Goal: Check status: Check status

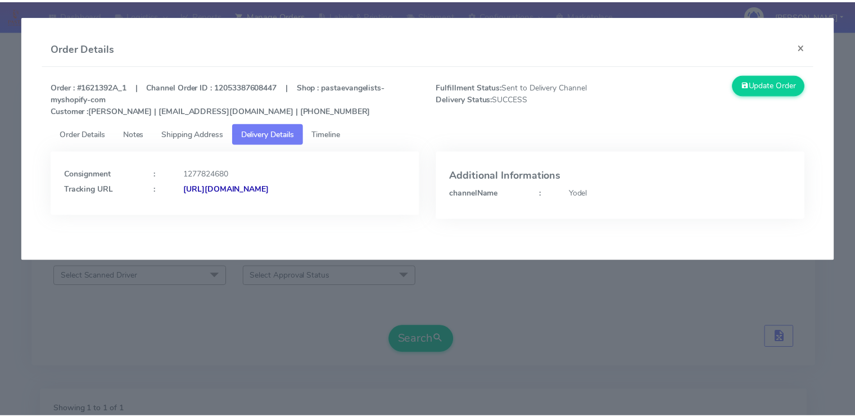
scroll to position [162, 0]
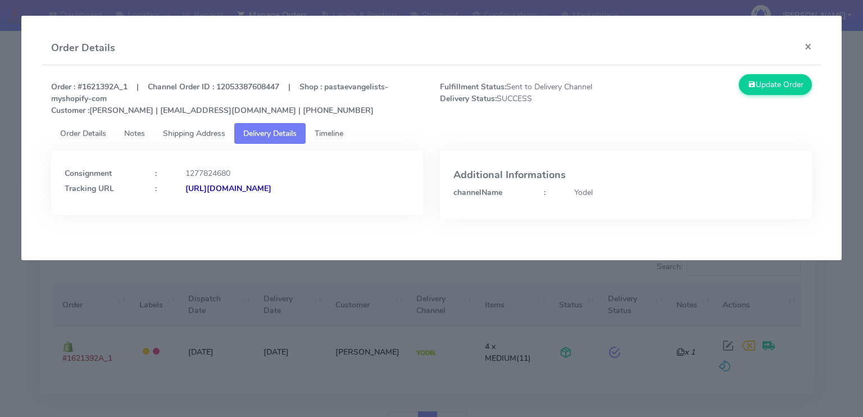
click at [271, 187] on strong "https://www.yodel.co.uk/tracking/JJD0002249960890068" at bounding box center [228, 188] width 86 height 11
click at [208, 136] on span "Shipping Address" at bounding box center [194, 133] width 62 height 11
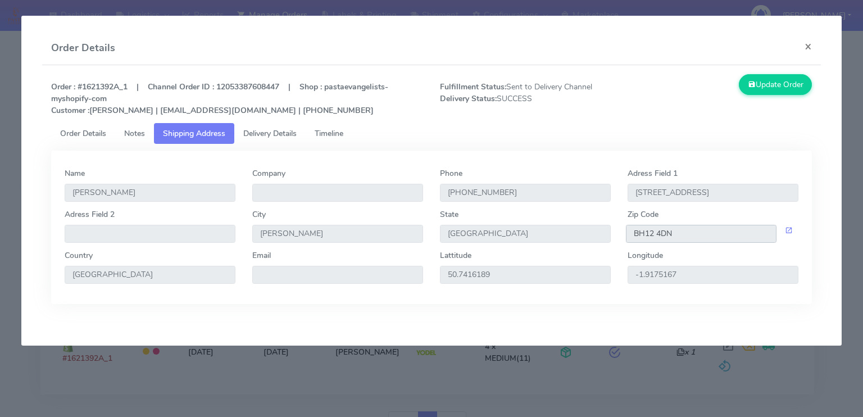
click at [703, 234] on input "BH12 4DN" at bounding box center [701, 234] width 151 height 18
click at [265, 136] on span "Delivery Details" at bounding box center [269, 133] width 53 height 11
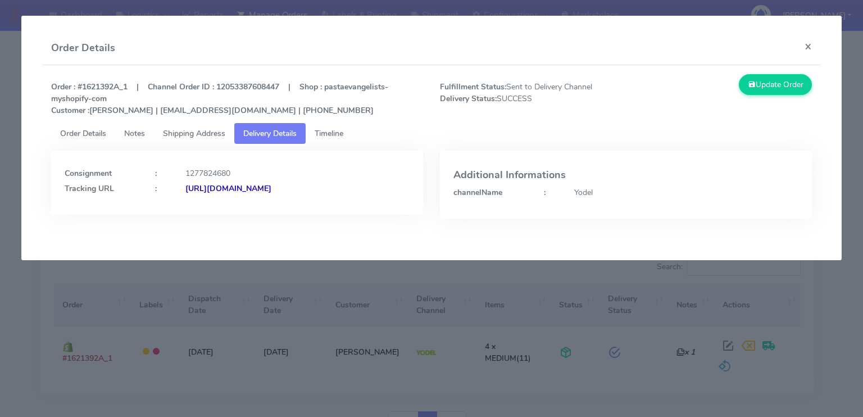
click at [239, 184] on strong "https://www.yodel.co.uk/tracking/JJD0002249960890068" at bounding box center [228, 188] width 86 height 11
drag, startPoint x: 396, startPoint y: 188, endPoint x: 307, endPoint y: 196, distance: 89.1
click at [307, 196] on div "Consignment : 1277824680 Tracking URL : https://www.yodel.co.uk/tracking/JJD000…" at bounding box center [237, 183] width 372 height 64
copy strong "JJD0002249960890068"
click at [202, 131] on span "Shipping Address" at bounding box center [194, 133] width 62 height 11
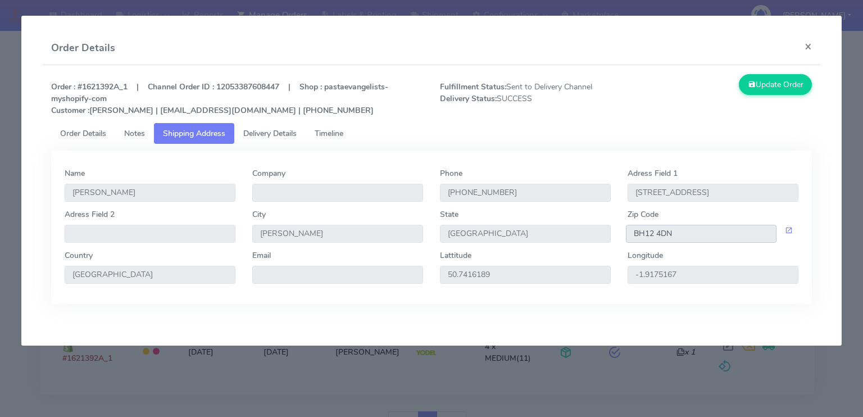
click at [652, 233] on input "BH12 4DN" at bounding box center [701, 234] width 151 height 18
click at [806, 45] on button "×" at bounding box center [808, 46] width 25 height 30
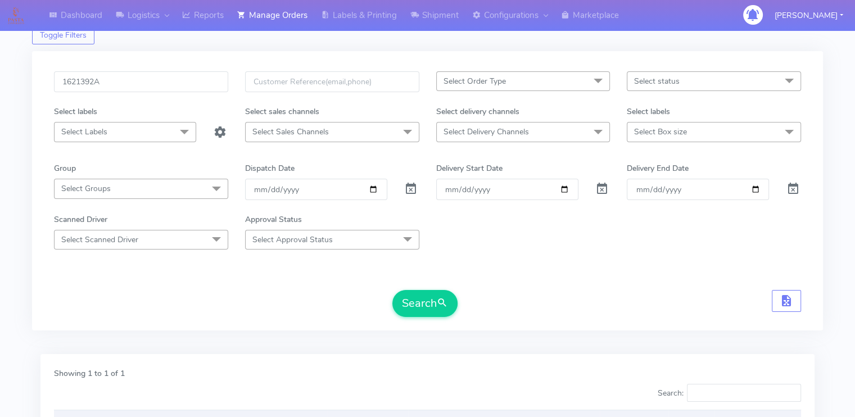
scroll to position [27, 0]
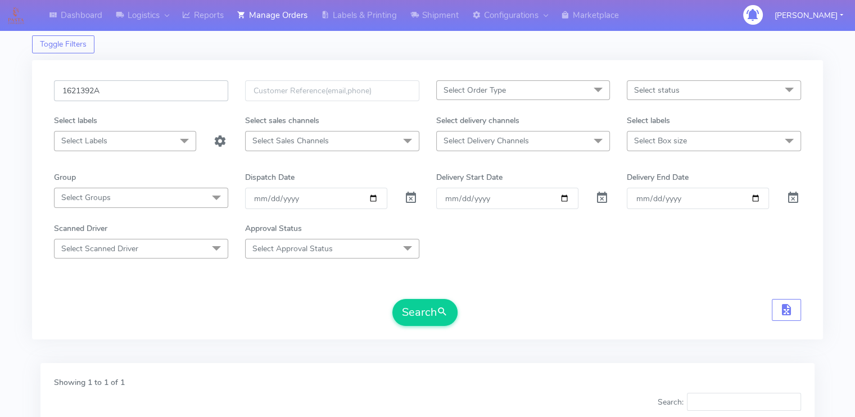
click at [80, 96] on input "1621392A" at bounding box center [141, 90] width 174 height 21
paste input "18935"
click at [392, 299] on button "Search" at bounding box center [424, 312] width 65 height 27
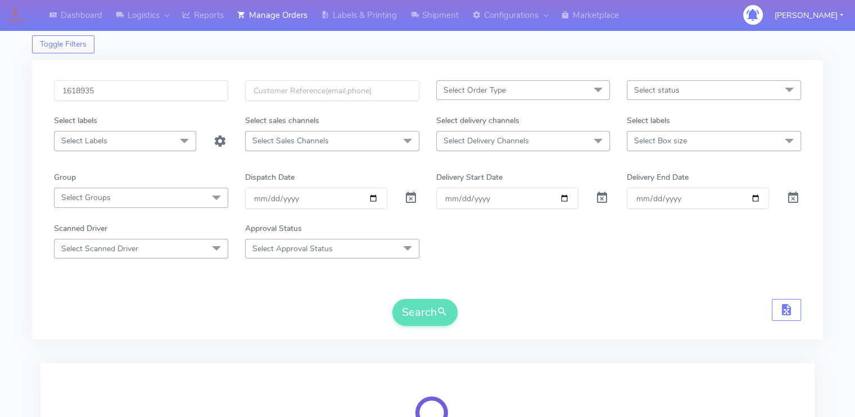
click at [171, 288] on form "1618935 Select Order Type Select All MEALS ATAVI One Off Pasta Club Gift Kit Ev…" at bounding box center [427, 203] width 747 height 246
click at [142, 96] on input "1618935" at bounding box center [141, 90] width 174 height 21
type input "1618935"
click at [392, 299] on button "Search" at bounding box center [424, 312] width 65 height 27
click at [158, 265] on form "1618935 Select Order Type Select All MEALS ATAVI One Off Pasta Club Gift Kit Ev…" at bounding box center [427, 203] width 747 height 246
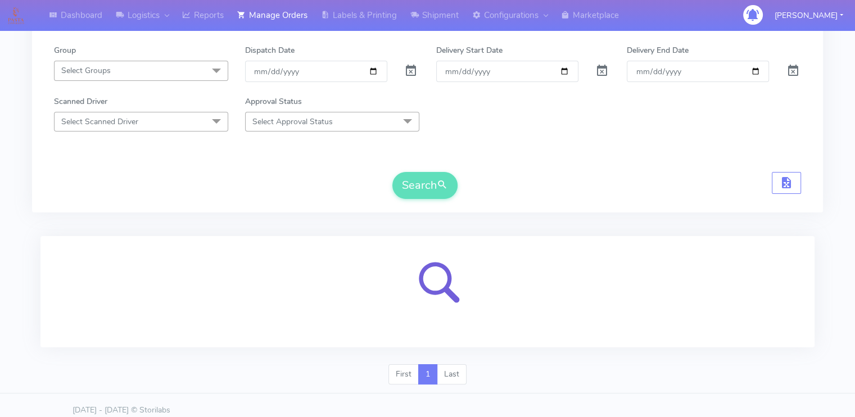
scroll to position [162, 0]
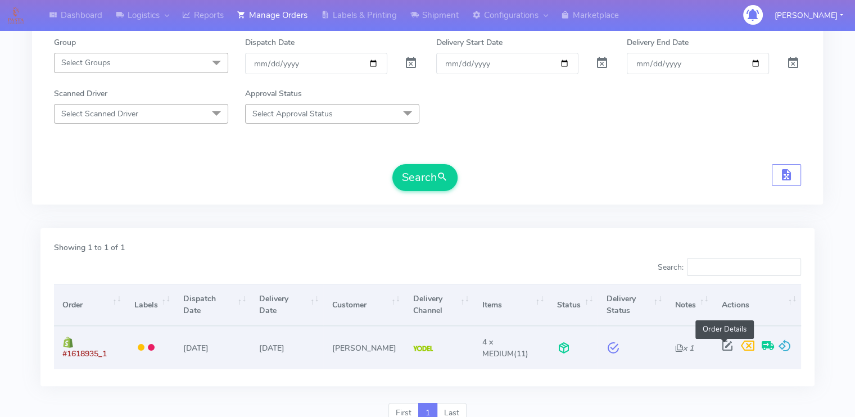
click at [720, 343] on span at bounding box center [726, 348] width 20 height 11
select select "5"
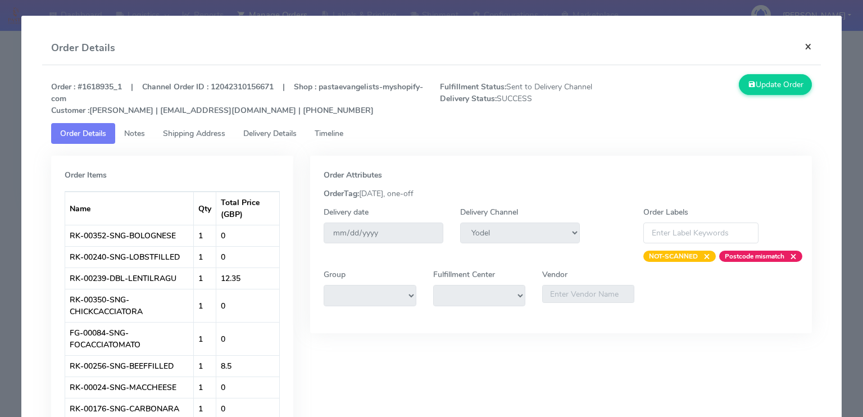
click at [798, 45] on button "×" at bounding box center [808, 46] width 25 height 30
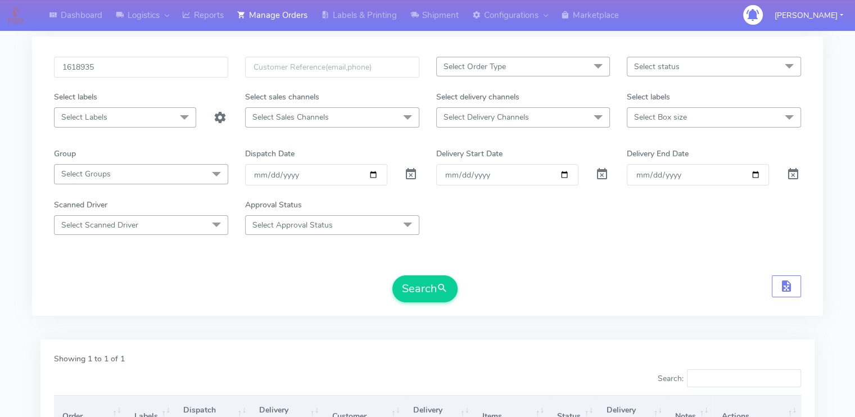
scroll to position [49, 0]
click at [130, 69] on input "1618935" at bounding box center [141, 68] width 174 height 21
paste input "21392A"
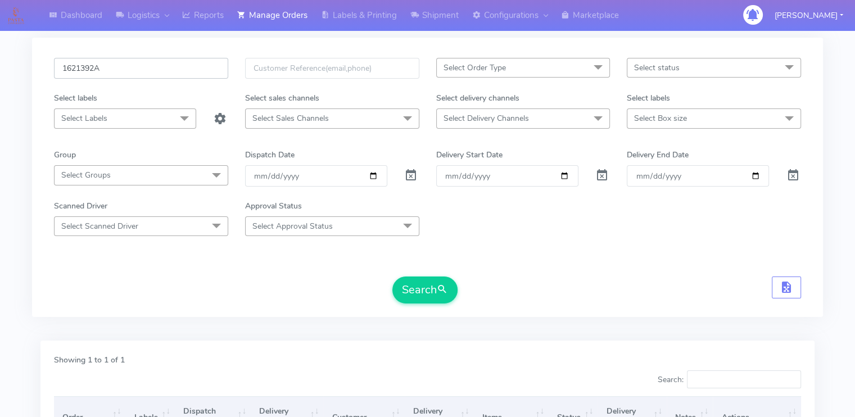
type input "1621392A"
click at [392, 276] on button "Search" at bounding box center [424, 289] width 65 height 27
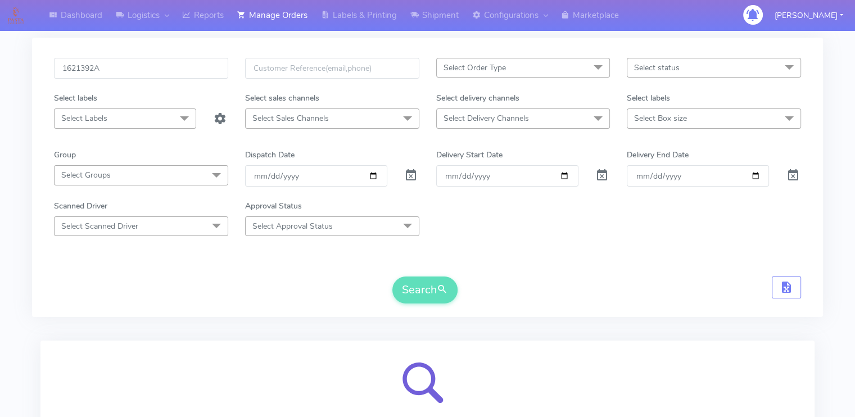
click at [203, 292] on div "Search" at bounding box center [427, 289] width 747 height 27
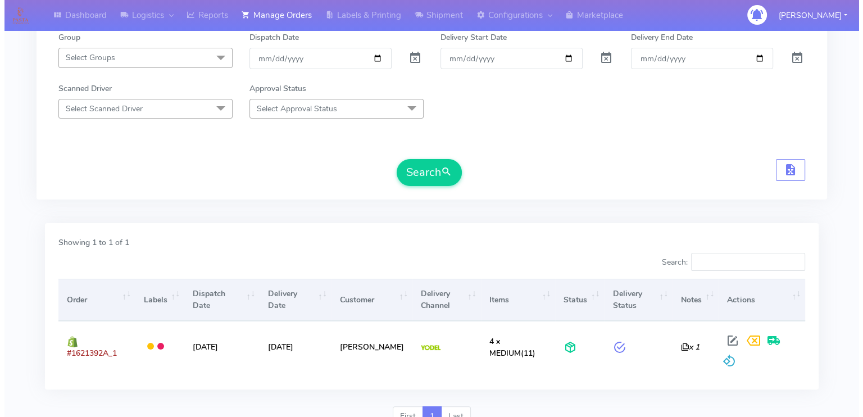
scroll to position [208, 0]
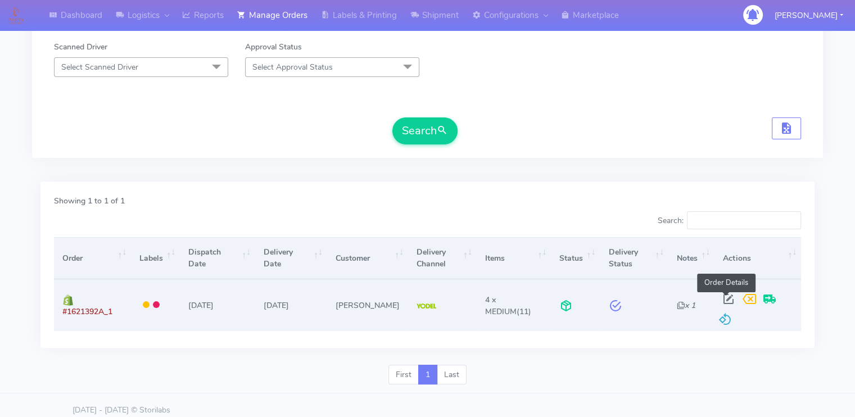
click at [720, 297] on span at bounding box center [728, 301] width 20 height 11
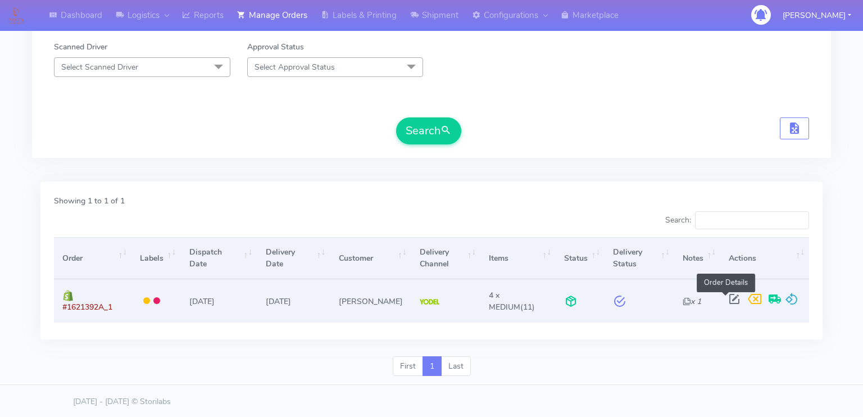
select select "5"
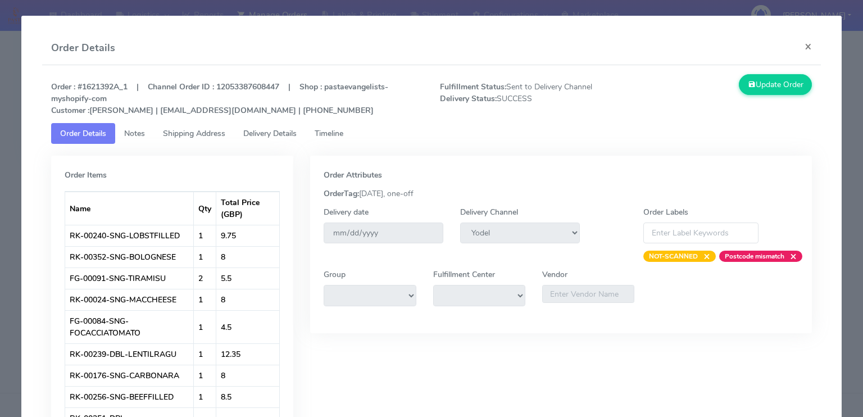
click at [263, 128] on span "Delivery Details" at bounding box center [269, 133] width 53 height 11
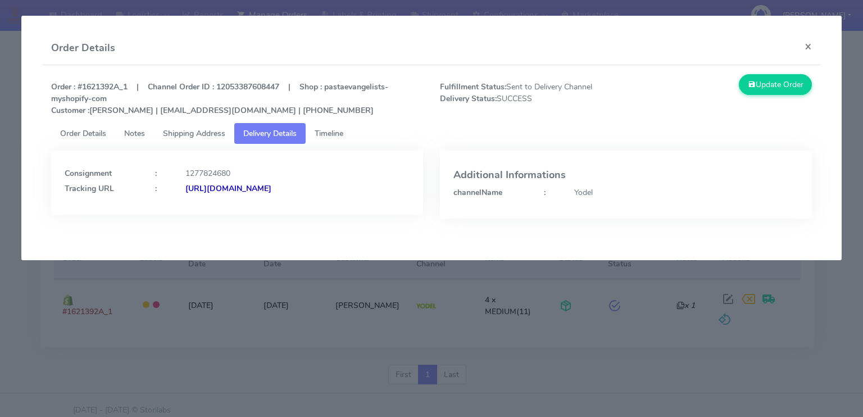
drag, startPoint x: 405, startPoint y: 188, endPoint x: 182, endPoint y: 200, distance: 222.8
click at [182, 200] on div "Consignment : 1277824680 Tracking URL : https://www.yodel.co.uk/tracking/JJD000…" at bounding box center [237, 183] width 372 height 64
copy strong "https://www.yodel.co.uk/tracking/JJD0002249960890068"
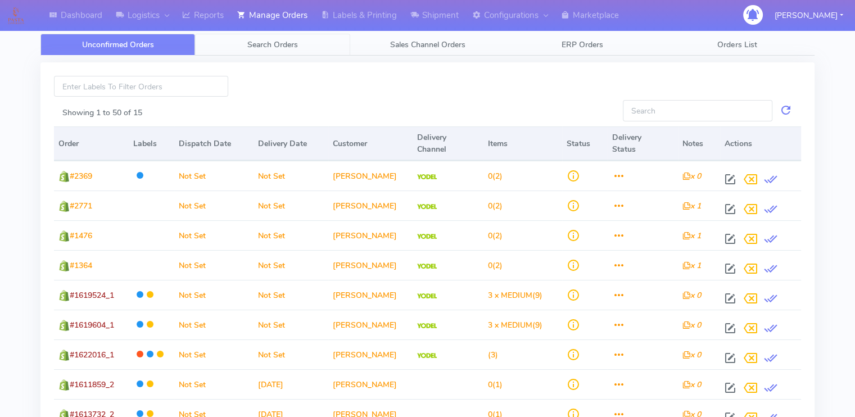
click at [287, 41] on span "Search Orders" at bounding box center [272, 44] width 51 height 11
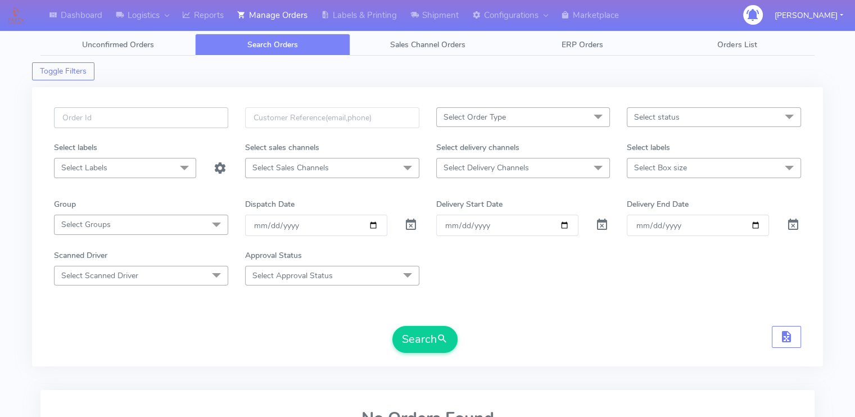
click at [142, 119] on input "text" at bounding box center [141, 117] width 174 height 21
paste input "1619106"
type input "1619106"
click at [413, 226] on span at bounding box center [410, 227] width 13 height 11
click at [403, 329] on button "Search" at bounding box center [424, 339] width 65 height 27
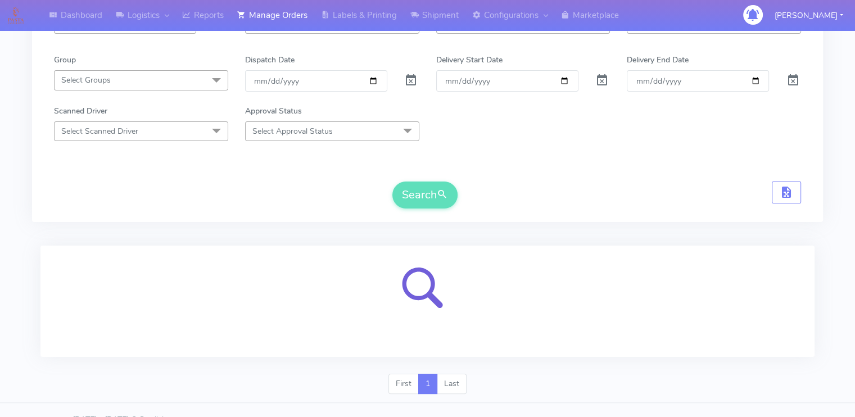
scroll to position [162, 0]
